Goal: Task Accomplishment & Management: Manage account settings

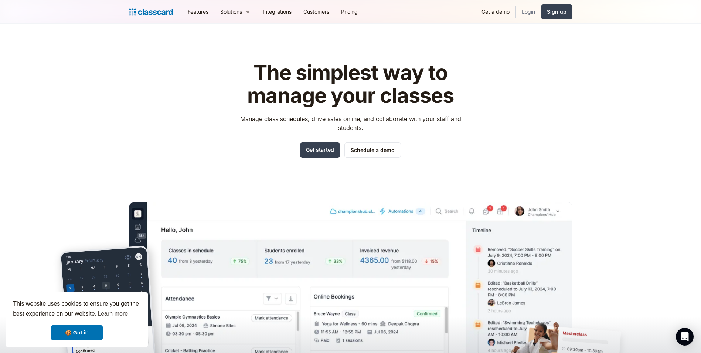
click at [526, 9] on link "Login" at bounding box center [528, 11] width 25 height 17
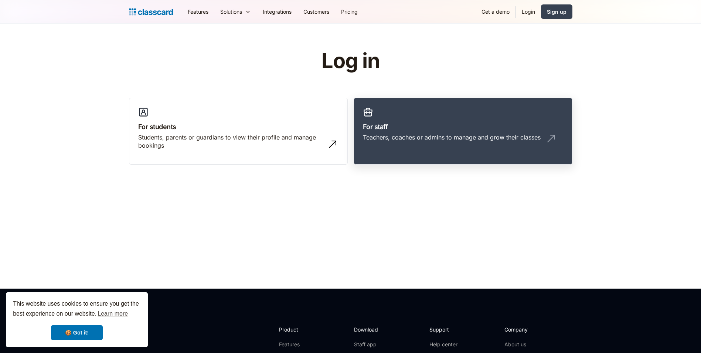
click at [407, 142] on div "Teachers, coaches or admins to manage and grow their classes" at bounding box center [463, 140] width 200 height 14
